Goal: Task Accomplishment & Management: Use online tool/utility

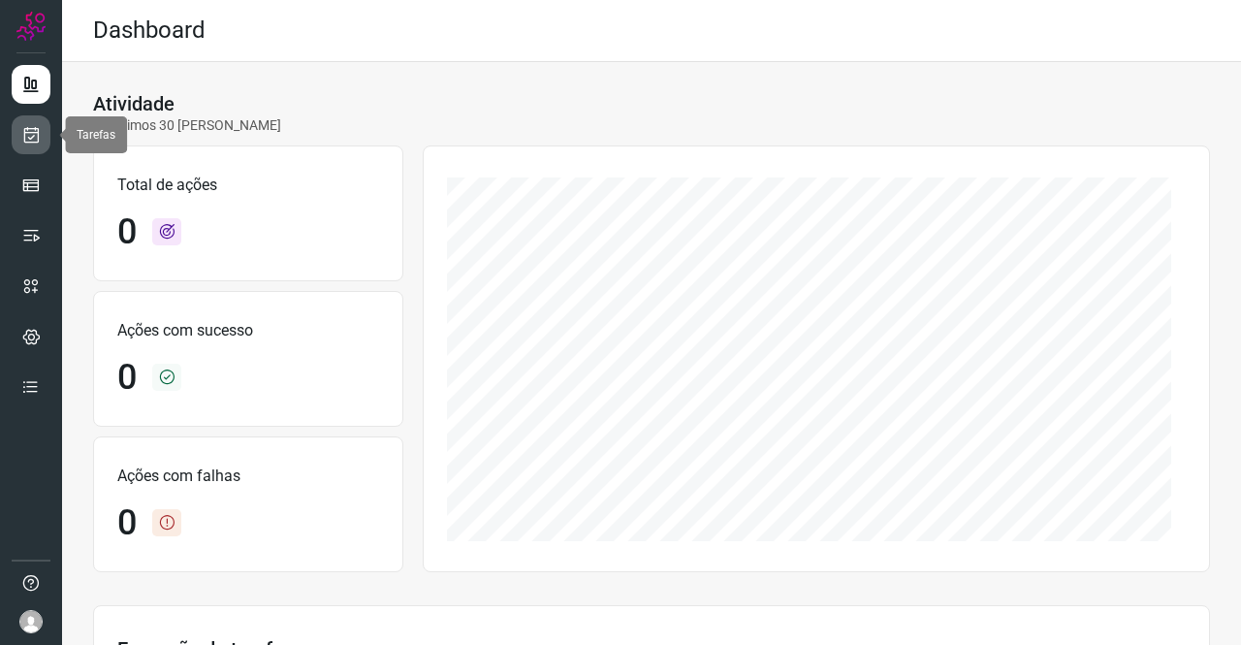
click at [30, 131] on icon at bounding box center [31, 134] width 20 height 19
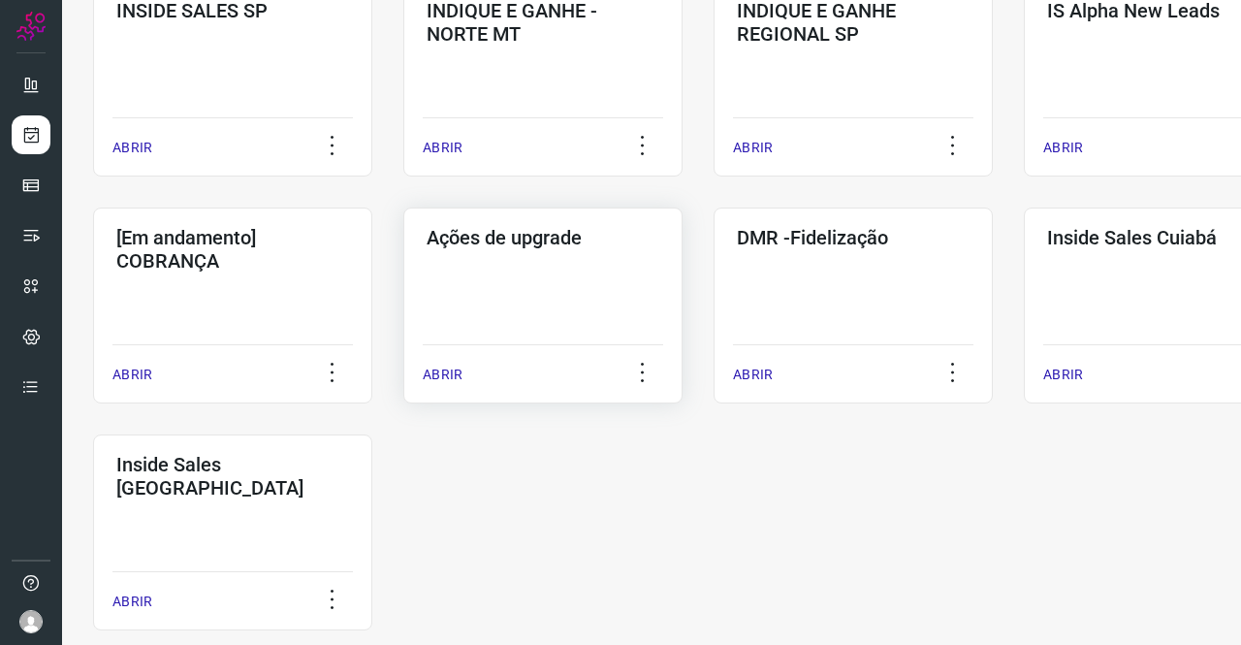
scroll to position [873, 0]
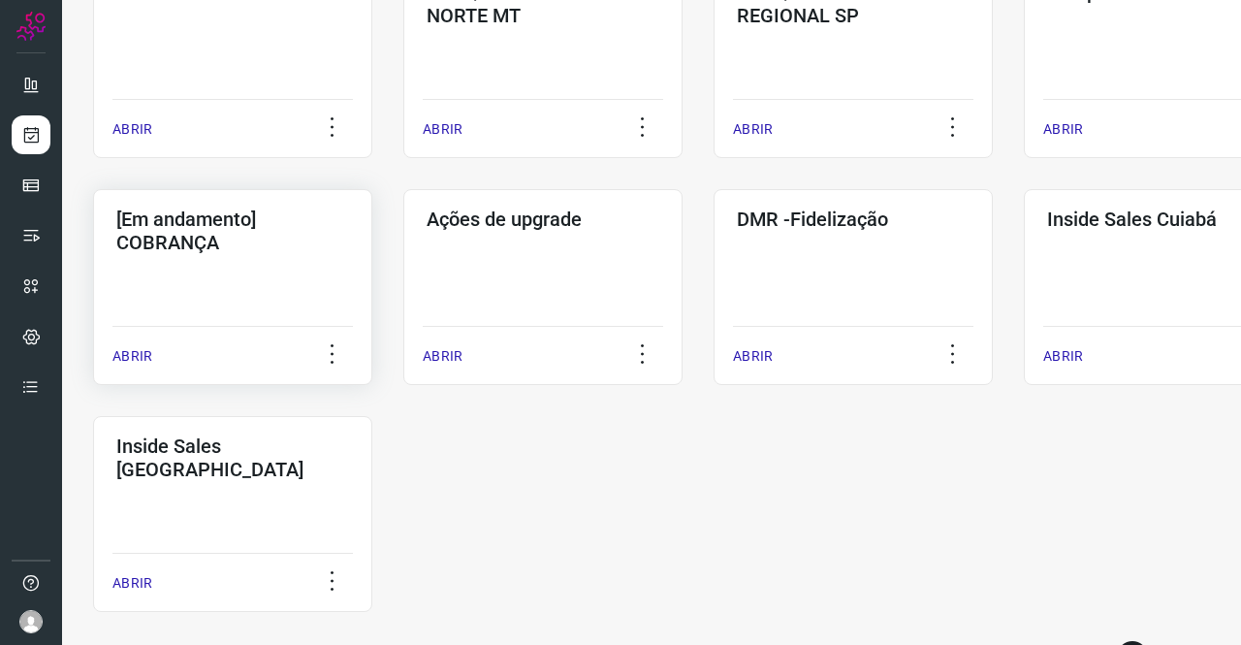
click at [214, 238] on h3 "[Em andamento] COBRANÇA" at bounding box center [232, 231] width 233 height 47
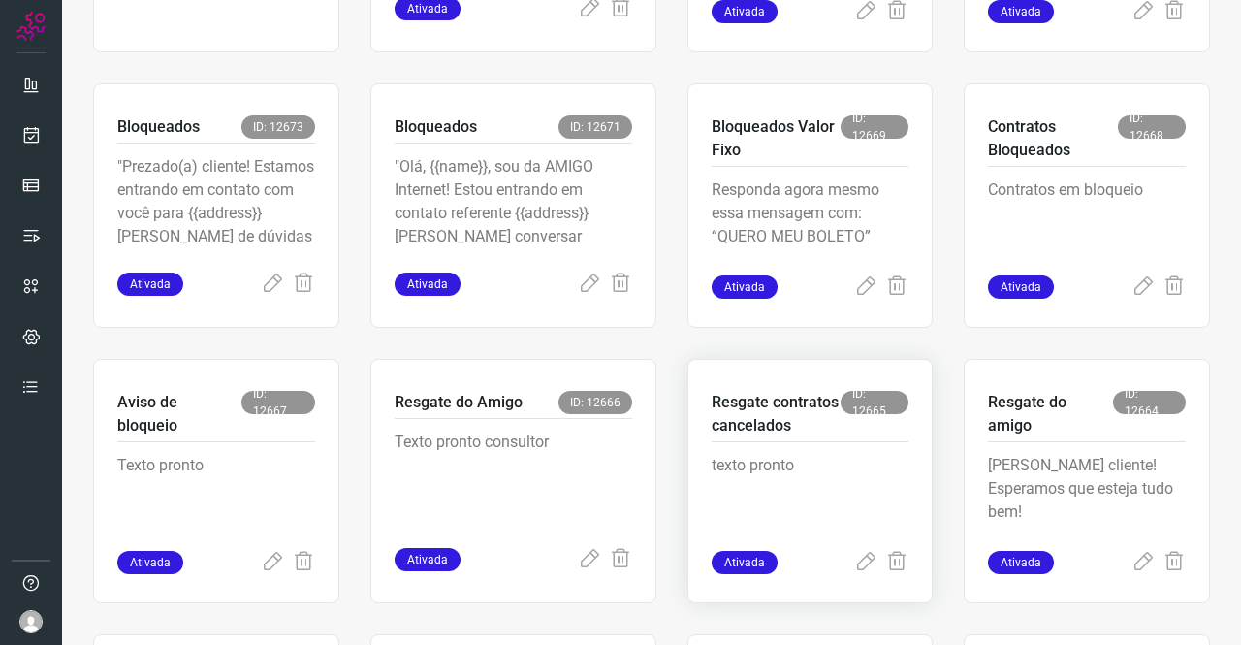
scroll to position [659, 0]
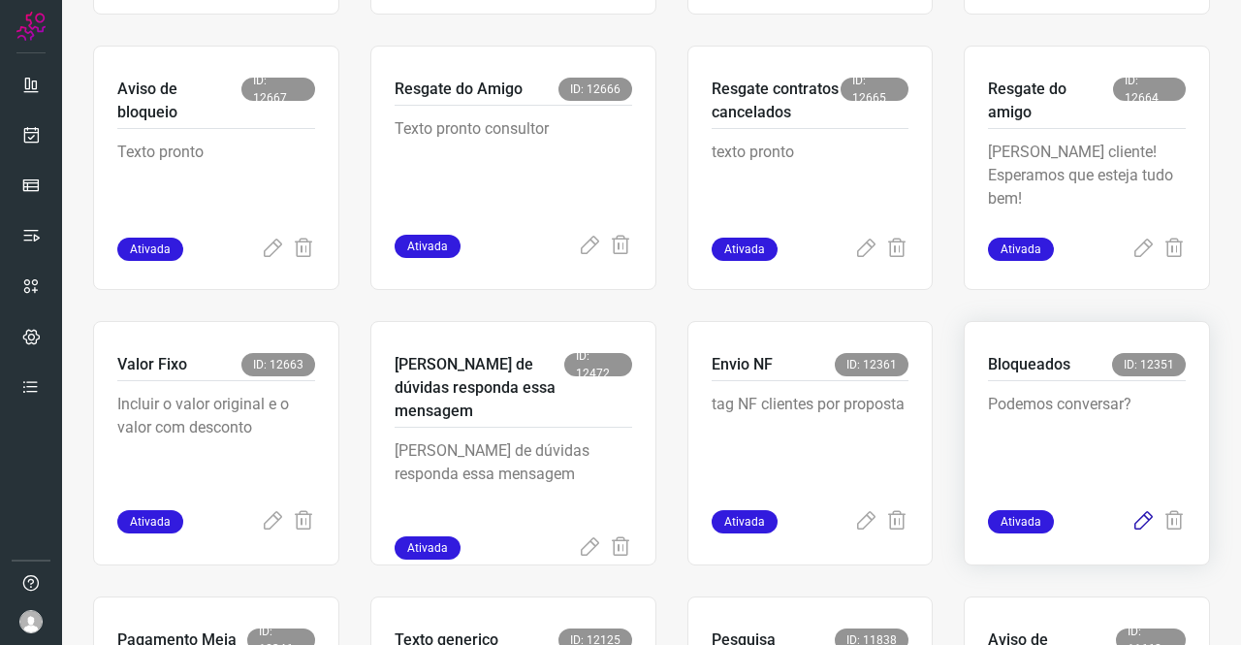
click at [1135, 524] on icon at bounding box center [1143, 521] width 23 height 23
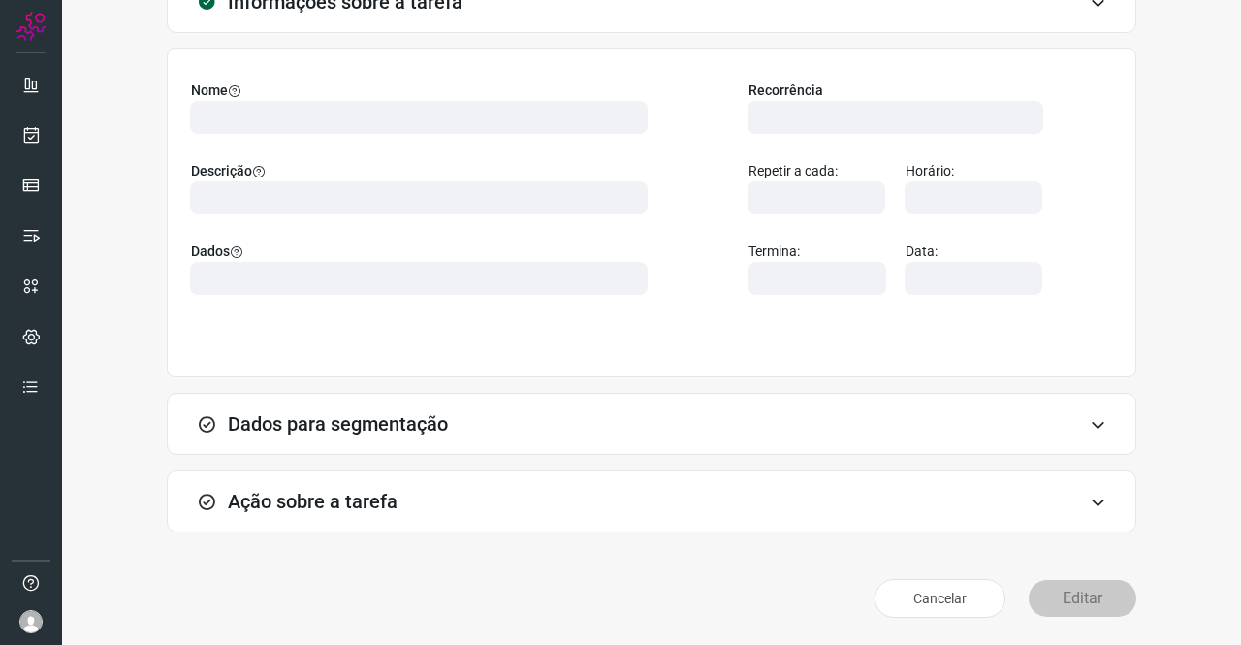
scroll to position [112, 0]
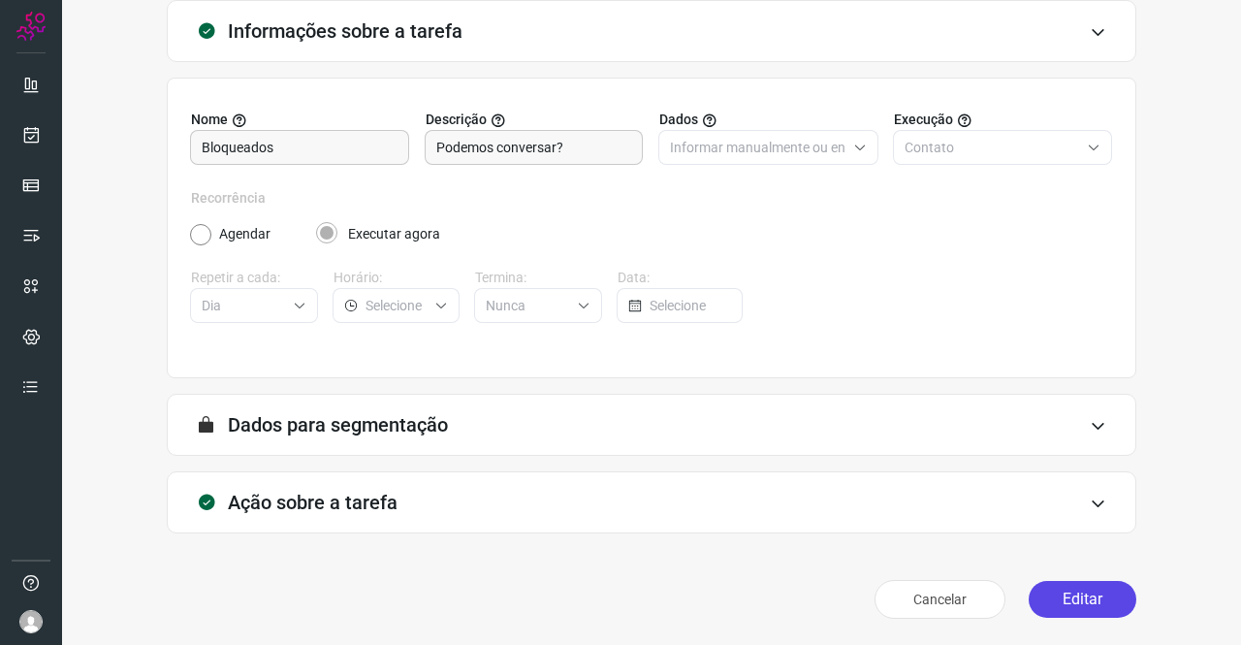
click at [1057, 586] on button "Editar" at bounding box center [1083, 599] width 108 height 37
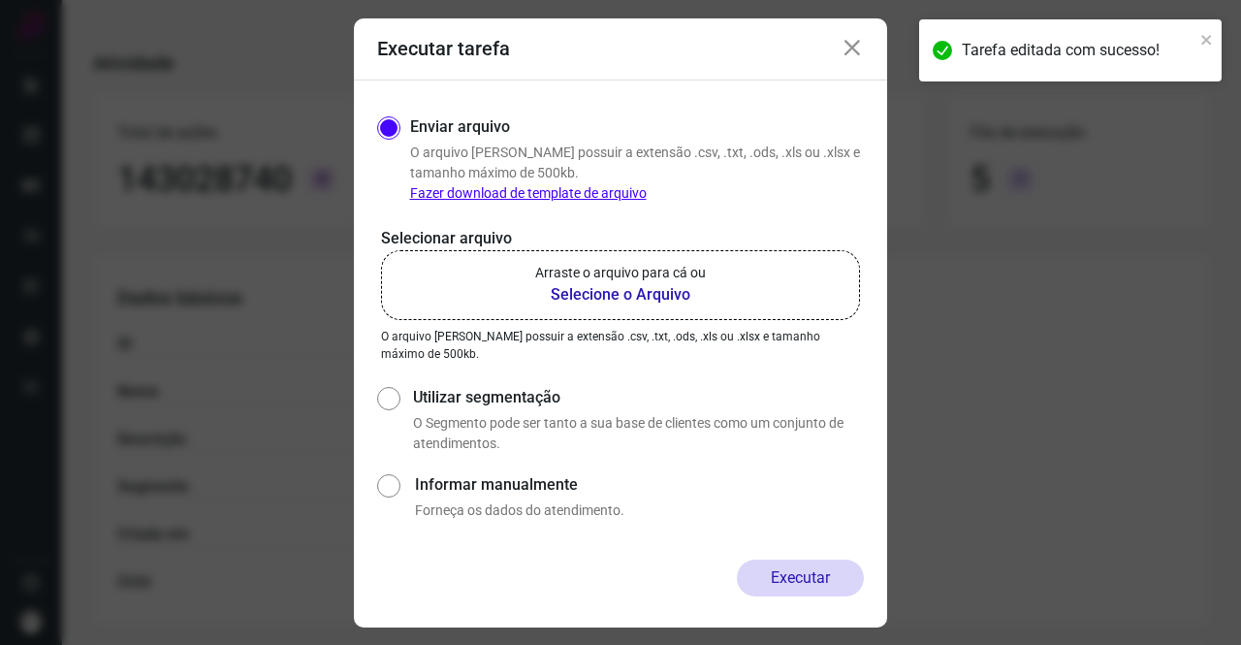
click at [626, 294] on b "Selecione o Arquivo" at bounding box center [620, 294] width 171 height 23
click at [0, 0] on input "Arraste o arquivo para cá ou Selecione o Arquivo" at bounding box center [0, 0] width 0 height 0
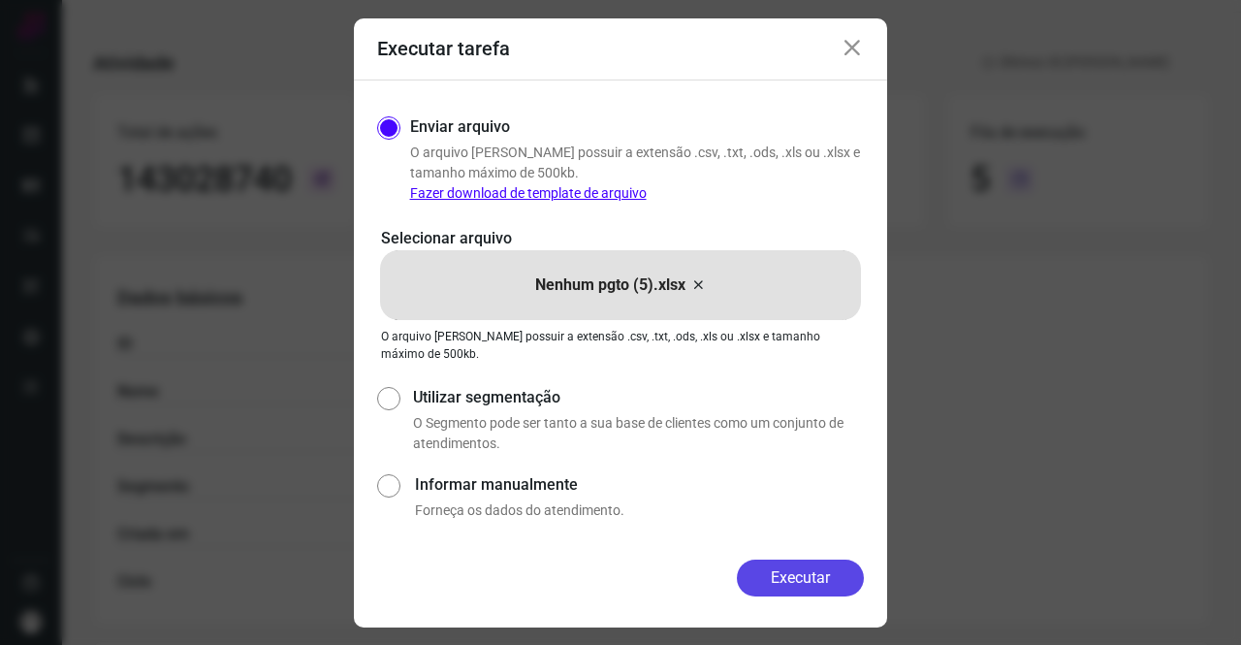
click at [806, 581] on button "Executar" at bounding box center [800, 578] width 127 height 37
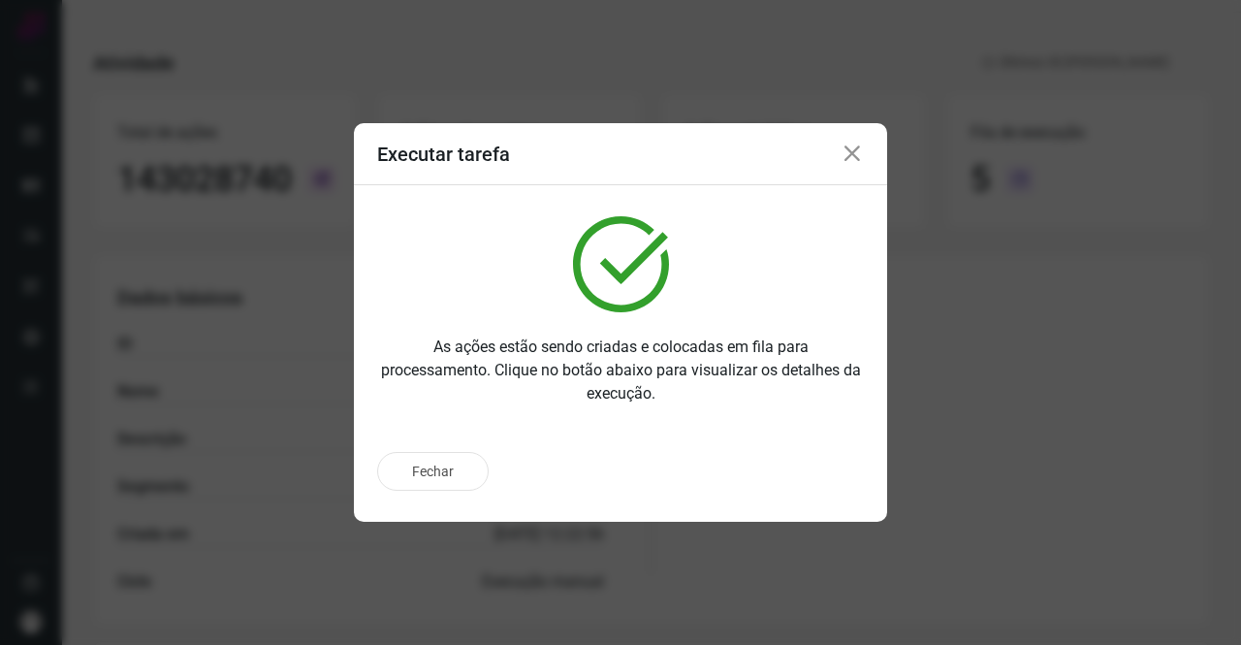
click at [845, 165] on icon at bounding box center [852, 154] width 23 height 23
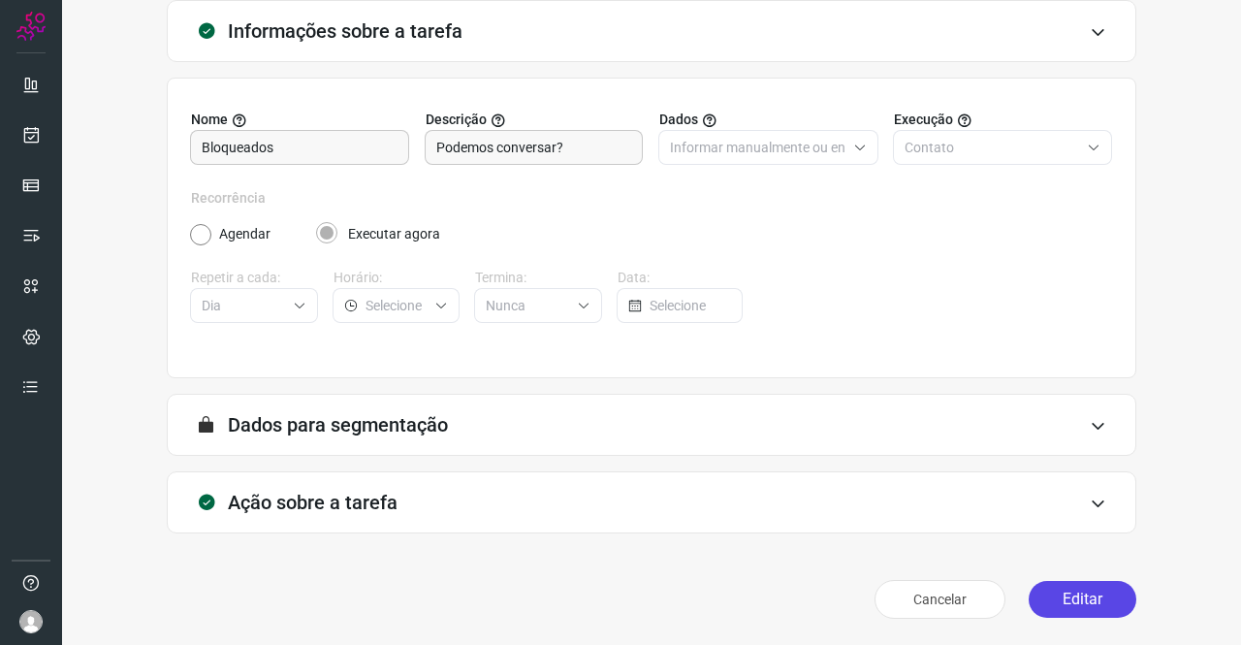
click at [1081, 613] on button "Editar" at bounding box center [1083, 599] width 108 height 37
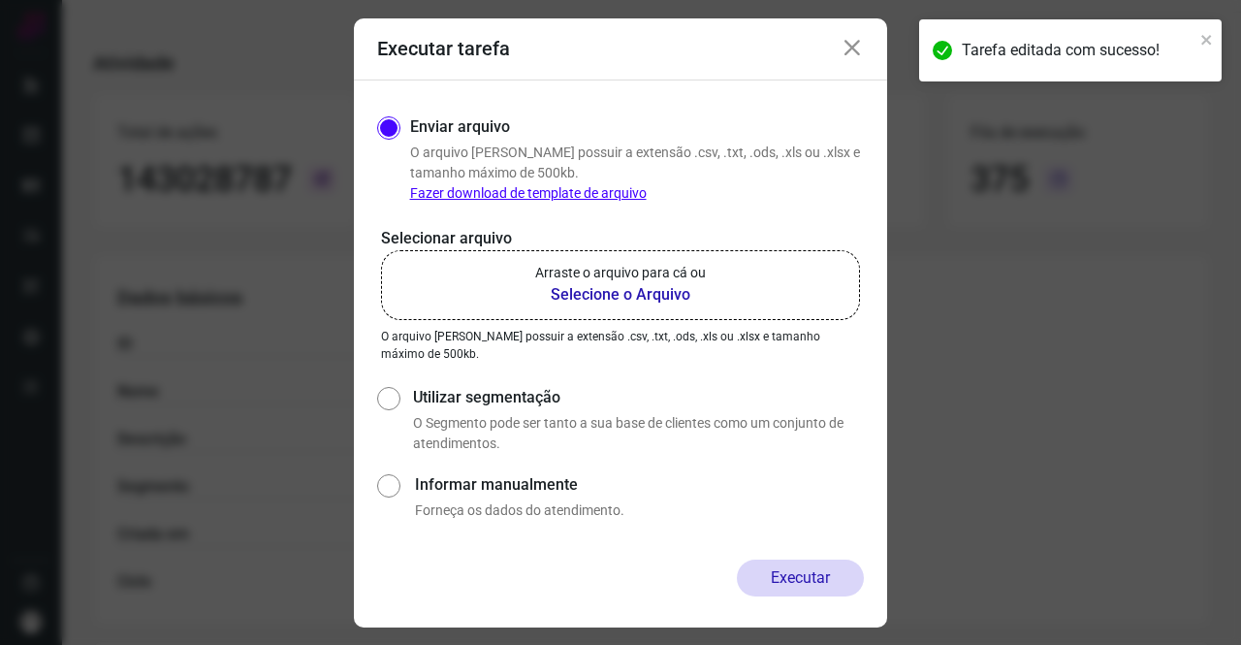
click at [595, 319] on div "Selecionar arquivo Arraste o arquivo para cá ou Selecione o Arquivo Arraste o a…" at bounding box center [620, 295] width 487 height 136
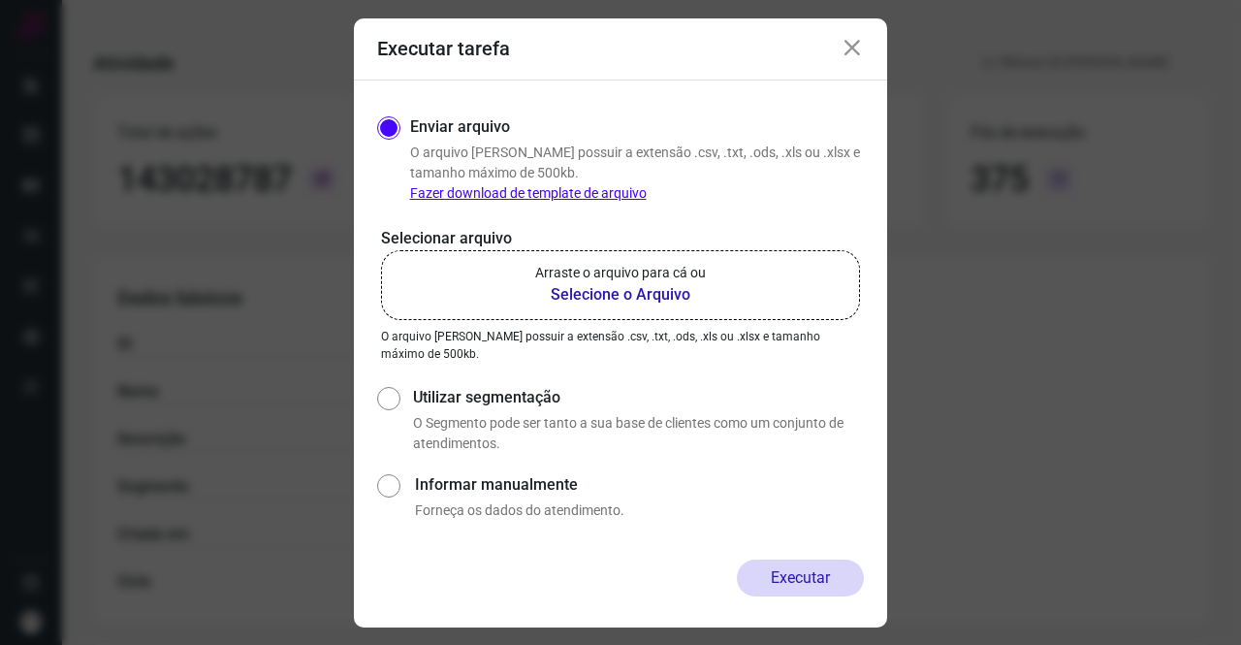
click at [595, 298] on b "Selecione o Arquivo" at bounding box center [620, 294] width 171 height 23
click at [0, 0] on input "Arraste o arquivo para cá ou Selecione o Arquivo" at bounding box center [0, 0] width 0 height 0
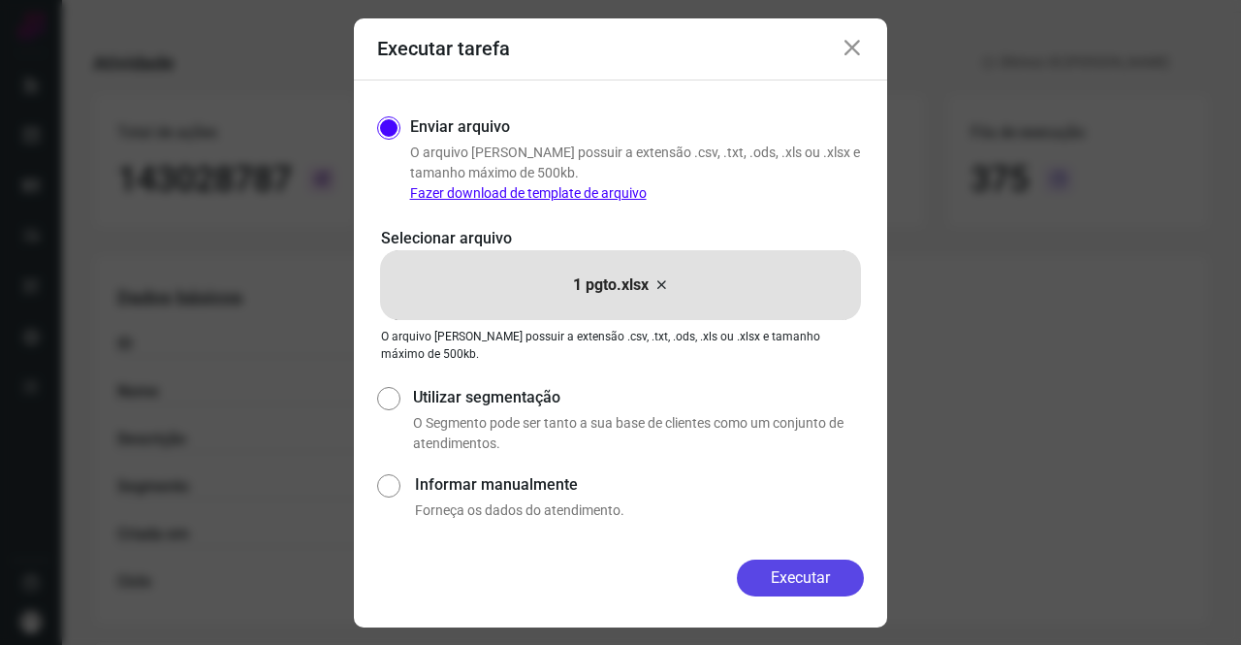
click at [774, 571] on button "Executar" at bounding box center [800, 578] width 127 height 37
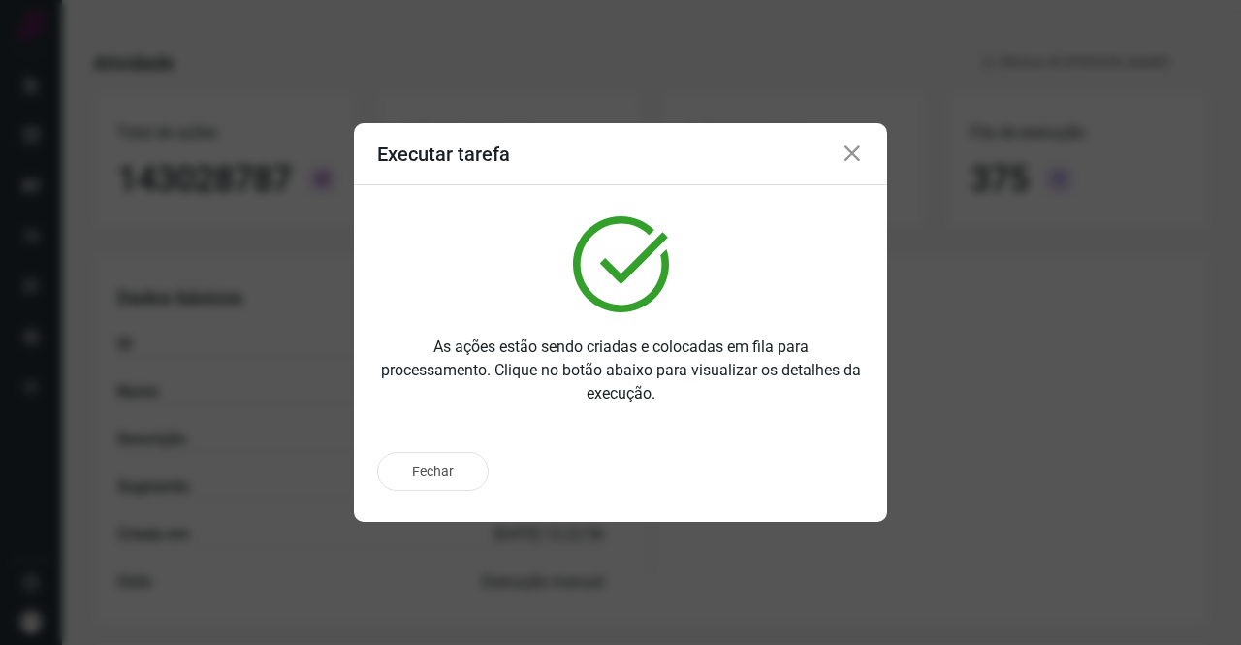
click at [851, 153] on icon at bounding box center [852, 154] width 23 height 23
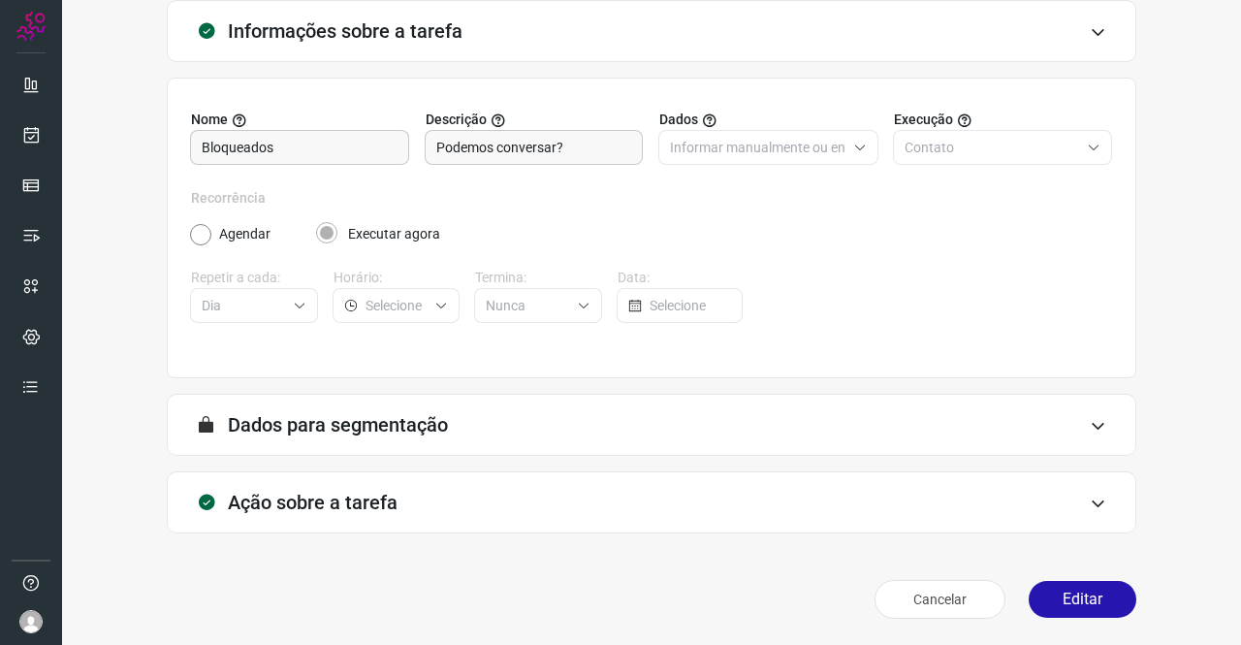
click at [1124, 614] on div "Informações sobre a tarefa Nome Bloqueados Descrição Podemos conversar? Dados I…" at bounding box center [651, 313] width 1117 height 626
click at [1080, 597] on button "Editar" at bounding box center [1083, 599] width 108 height 37
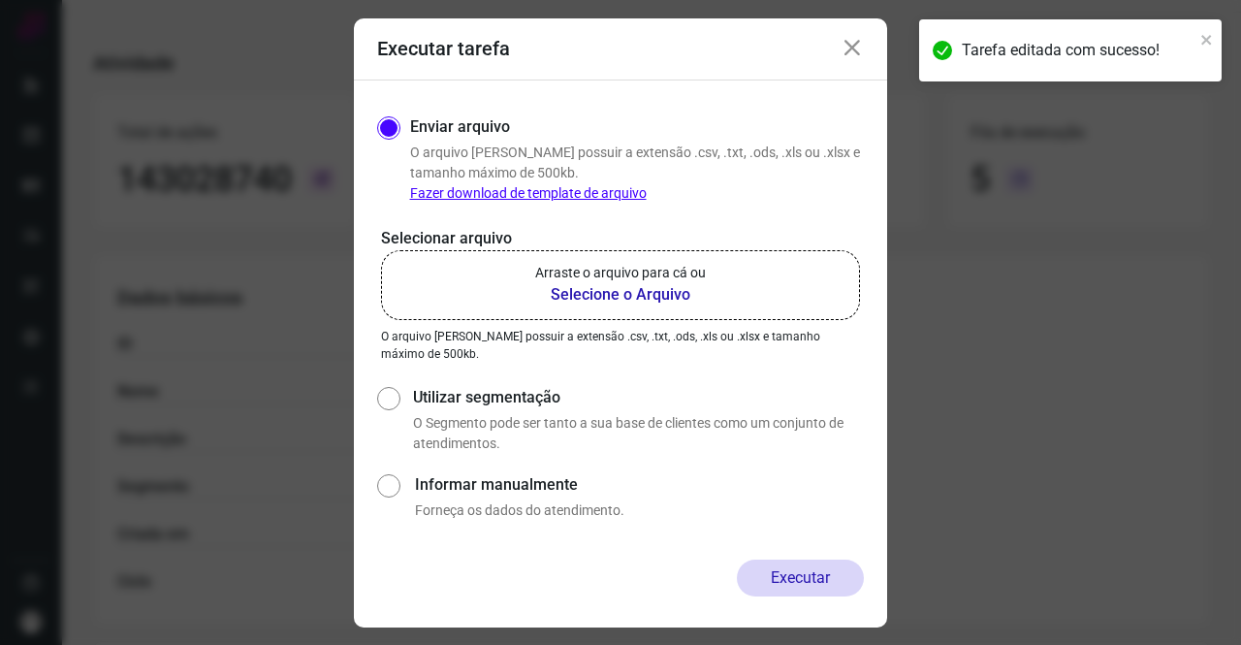
click at [636, 314] on label "Arraste o arquivo para cá ou Selecione o Arquivo" at bounding box center [620, 285] width 479 height 70
click at [0, 0] on input "Arraste o arquivo para cá ou Selecione o Arquivo" at bounding box center [0, 0] width 0 height 0
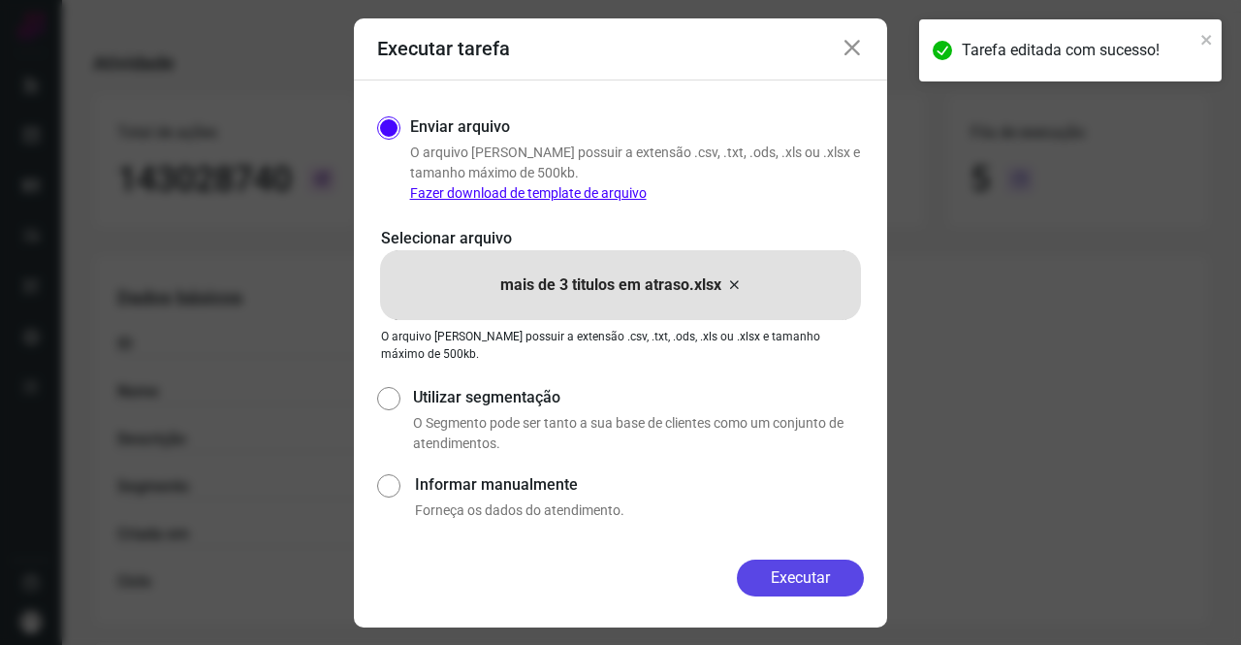
click at [827, 574] on button "Executar" at bounding box center [800, 578] width 127 height 37
